Goal: Information Seeking & Learning: Learn about a topic

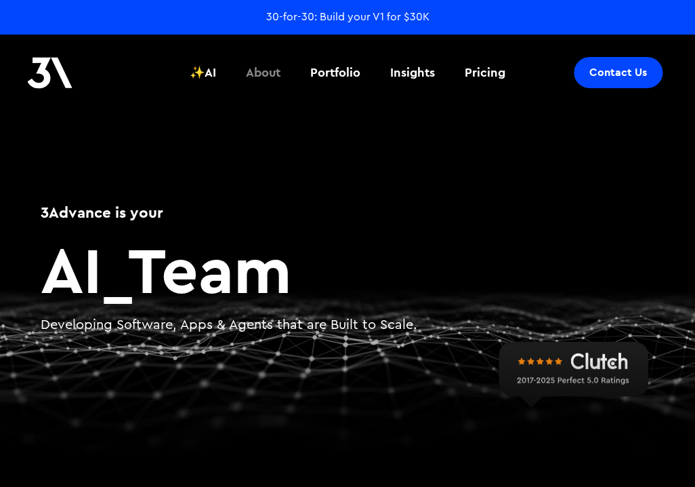
click at [264, 73] on div "About" at bounding box center [263, 73] width 35 height 18
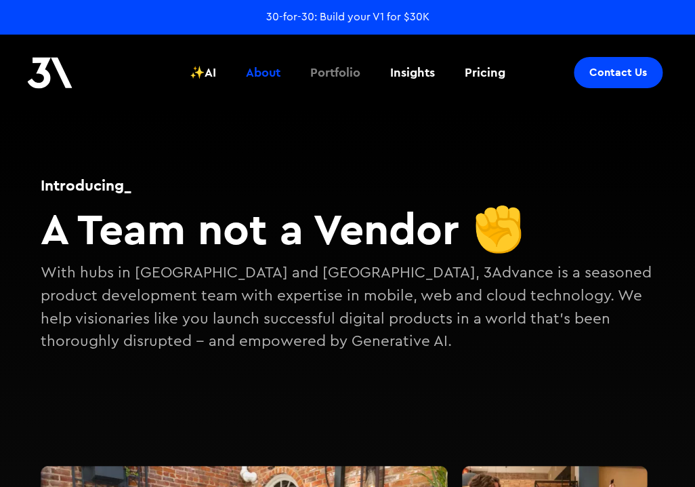
click at [339, 75] on div "Portfolio" at bounding box center [335, 73] width 50 height 18
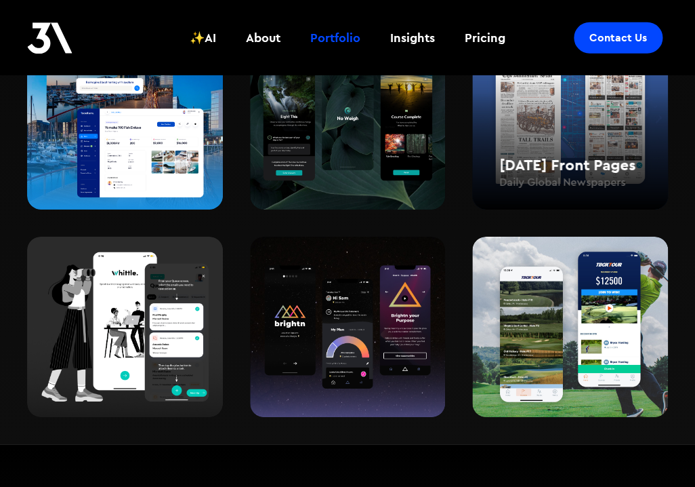
scroll to position [1138, 0]
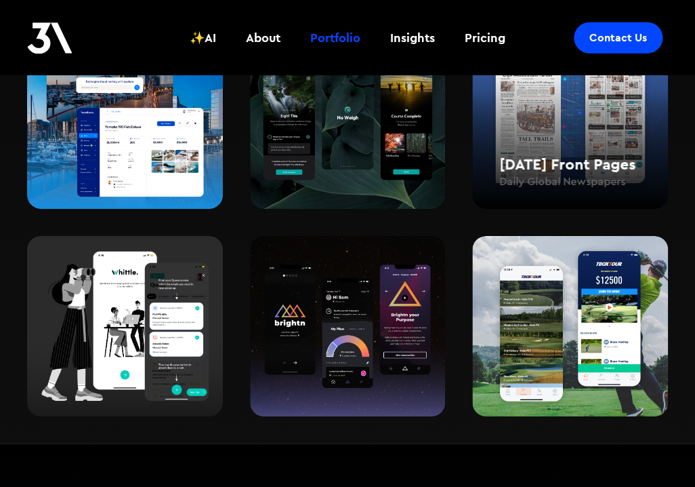
click at [543, 128] on div "[DATE] Front Pages Daily Global Newspapers" at bounding box center [570, 118] width 196 height 181
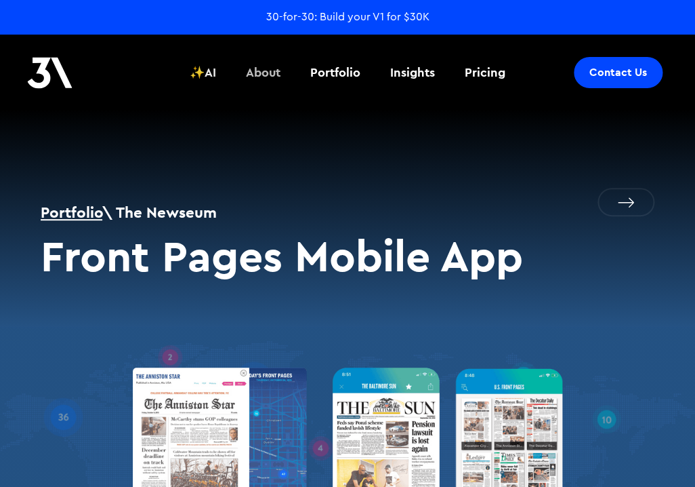
click at [270, 75] on div "About" at bounding box center [263, 73] width 35 height 18
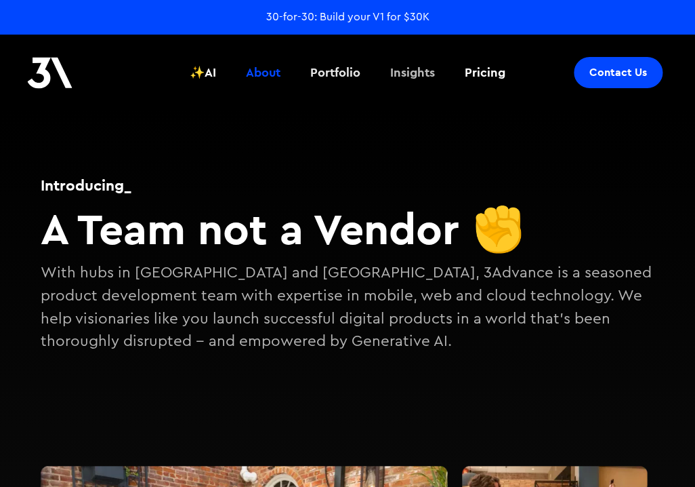
click at [399, 73] on div "Insights" at bounding box center [412, 73] width 45 height 18
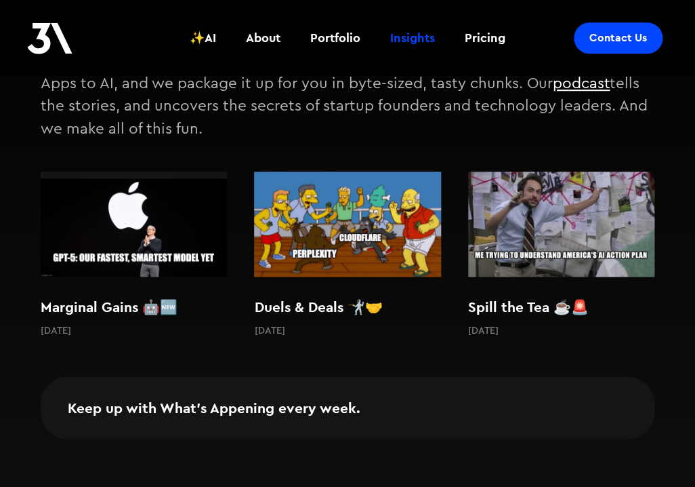
scroll to position [253, 0]
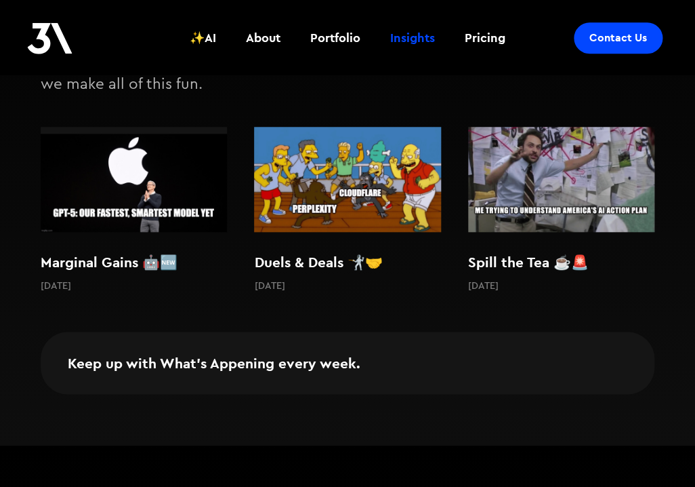
click at [146, 173] on img at bounding box center [134, 179] width 186 height 105
